Goal: Task Accomplishment & Management: Manage account settings

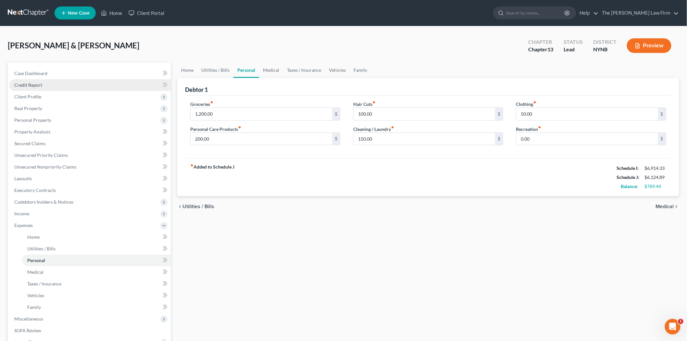
click at [44, 89] on link "Credit Report" at bounding box center [90, 85] width 162 height 12
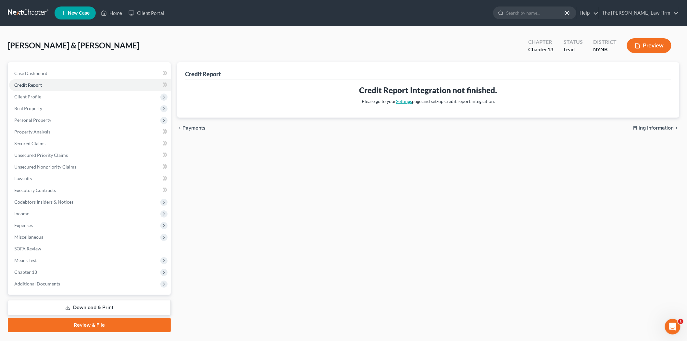
click at [404, 99] on link "Settings" at bounding box center [404, 101] width 16 height 6
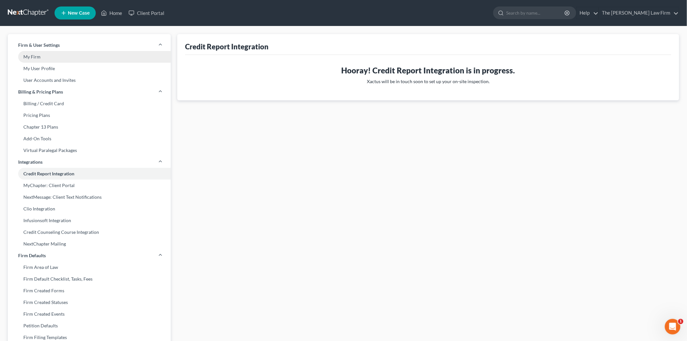
click at [60, 59] on link "My Firm" at bounding box center [89, 57] width 163 height 12
select select "54"
select select "24"
select select "35"
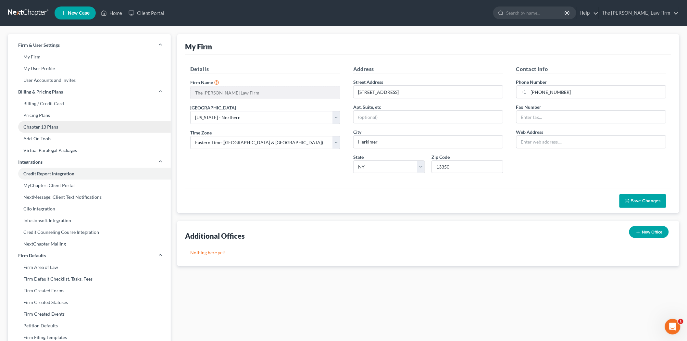
click at [56, 129] on link "Chapter 13 Plans" at bounding box center [89, 127] width 163 height 12
